Goal: Check status: Check status

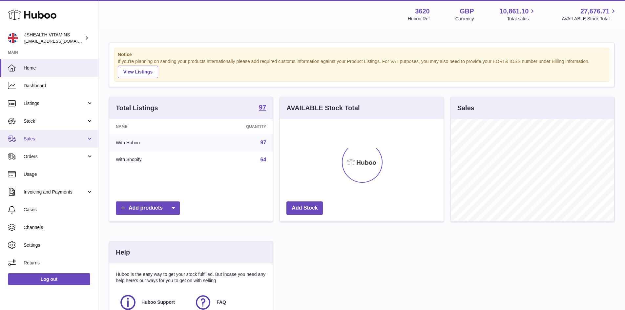
scroll to position [102, 164]
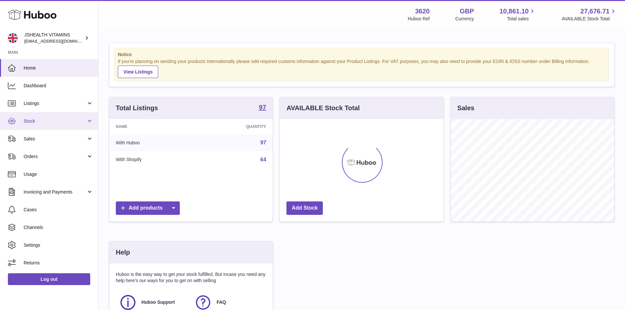
click at [32, 118] on span "Stock" at bounding box center [55, 121] width 63 height 6
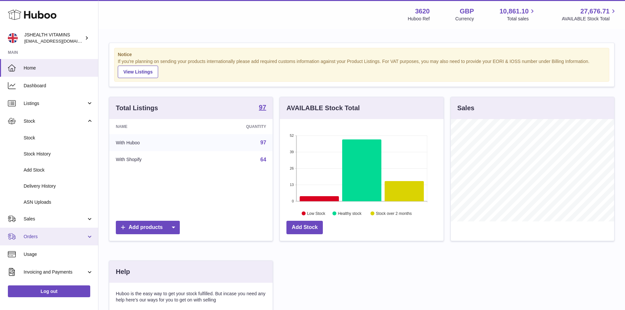
click at [29, 237] on span "Orders" at bounding box center [55, 237] width 63 height 6
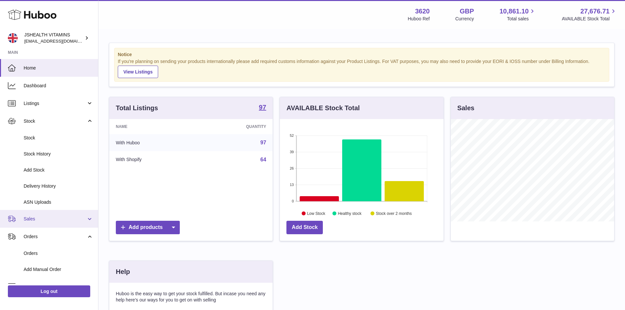
click at [32, 217] on span "Sales" at bounding box center [55, 219] width 63 height 6
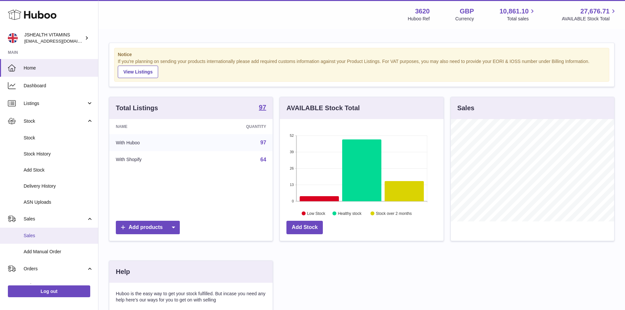
click at [33, 235] on span "Sales" at bounding box center [59, 236] width 70 height 6
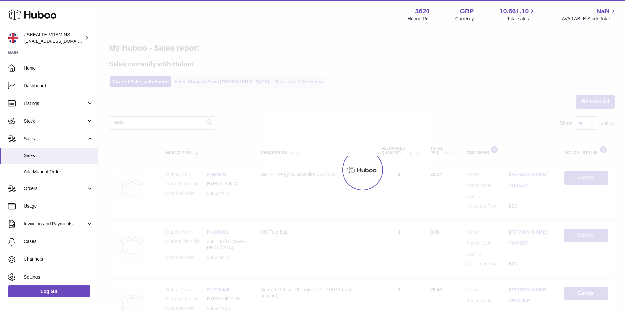
click at [26, 236] on link "Cases" at bounding box center [49, 242] width 98 height 18
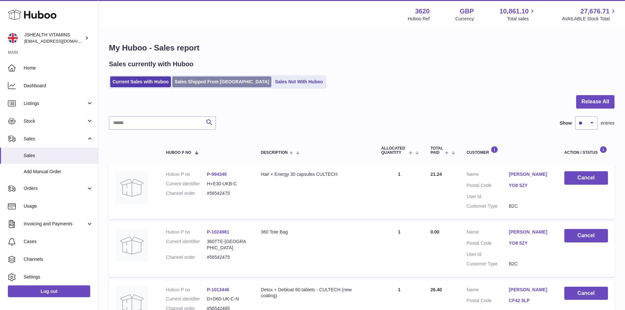
click at [208, 85] on link "Sales Shipped From [GEOGRAPHIC_DATA]" at bounding box center [221, 81] width 99 height 11
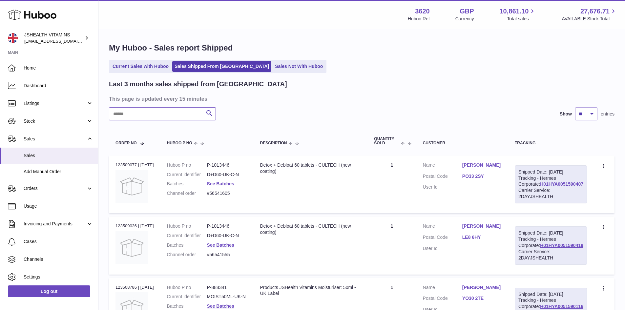
click at [156, 110] on input "text" at bounding box center [162, 113] width 107 height 13
paste input "*********"
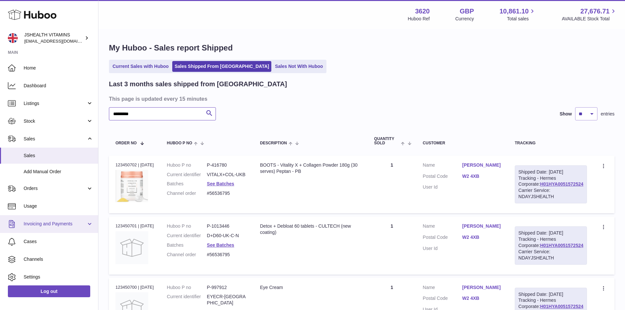
type input "*********"
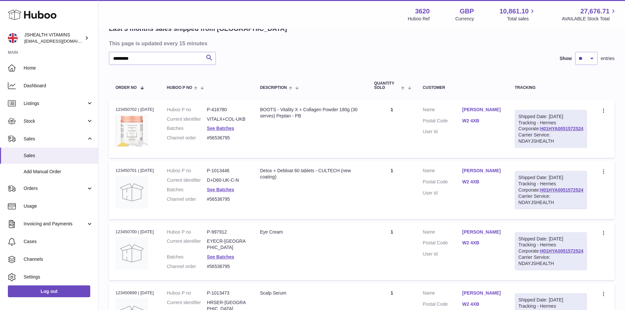
scroll to position [66, 0]
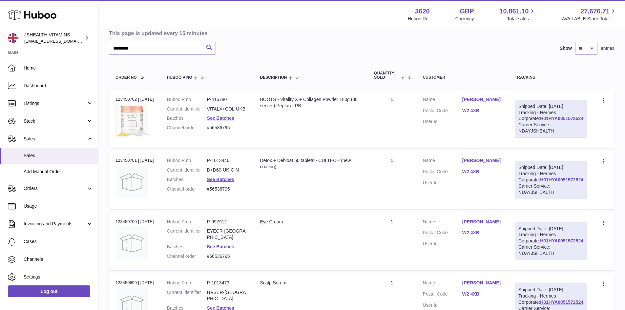
click at [557, 121] on link "H01HYA0051572524" at bounding box center [561, 118] width 43 height 5
